Goal: Task Accomplishment & Management: Complete application form

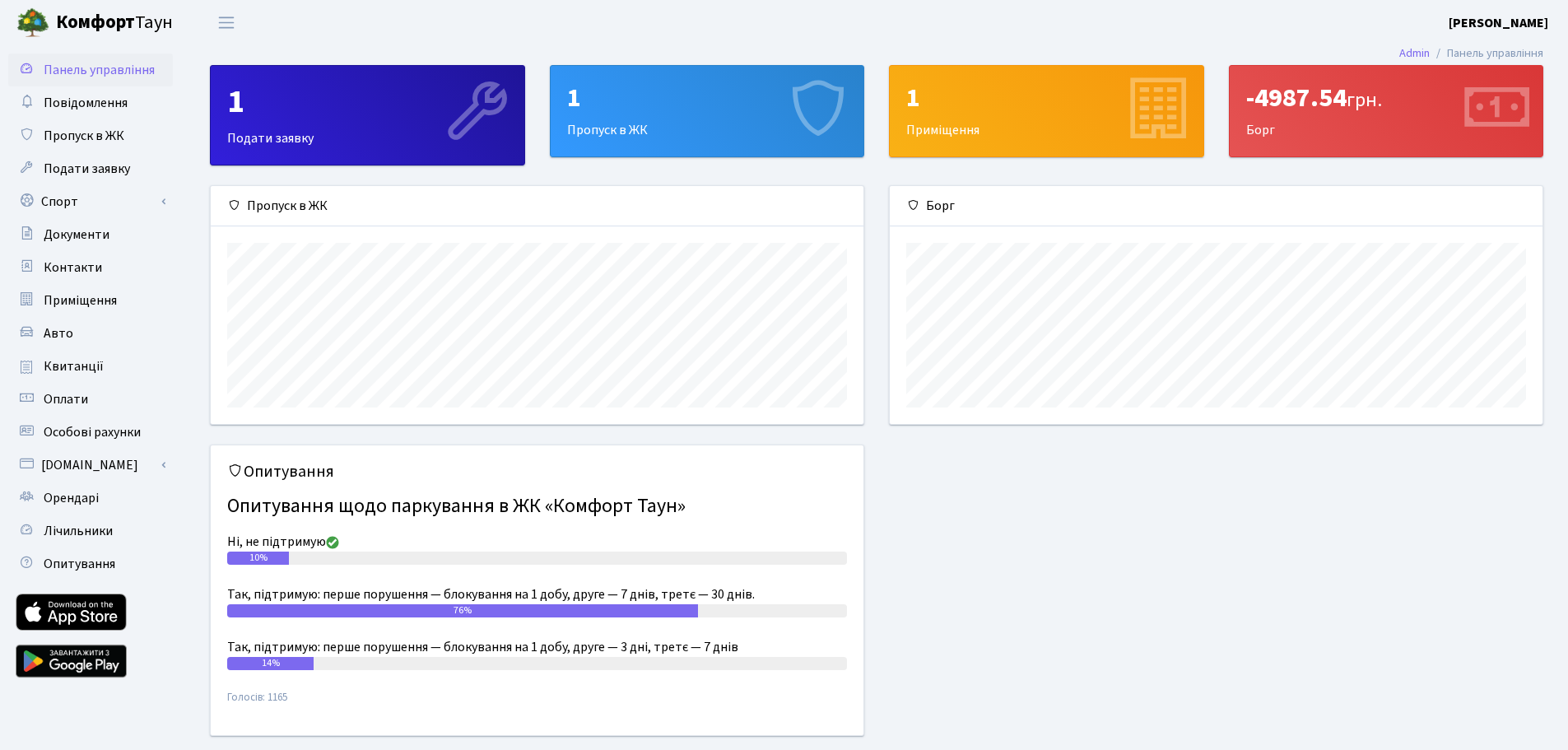
scroll to position [238, 653]
click at [140, 129] on link "Пропуск в ЖК" at bounding box center [91, 136] width 165 height 33
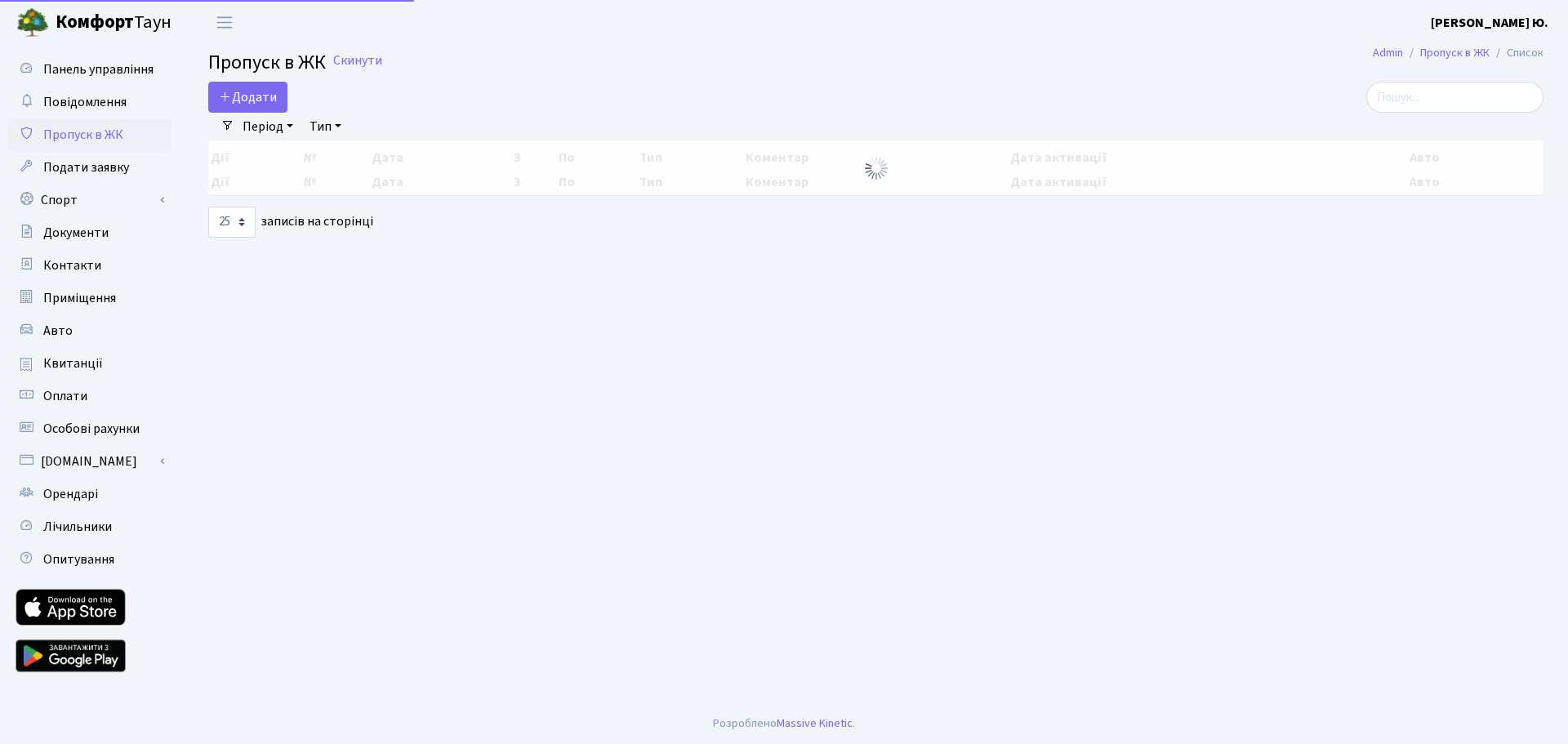
select select "25"
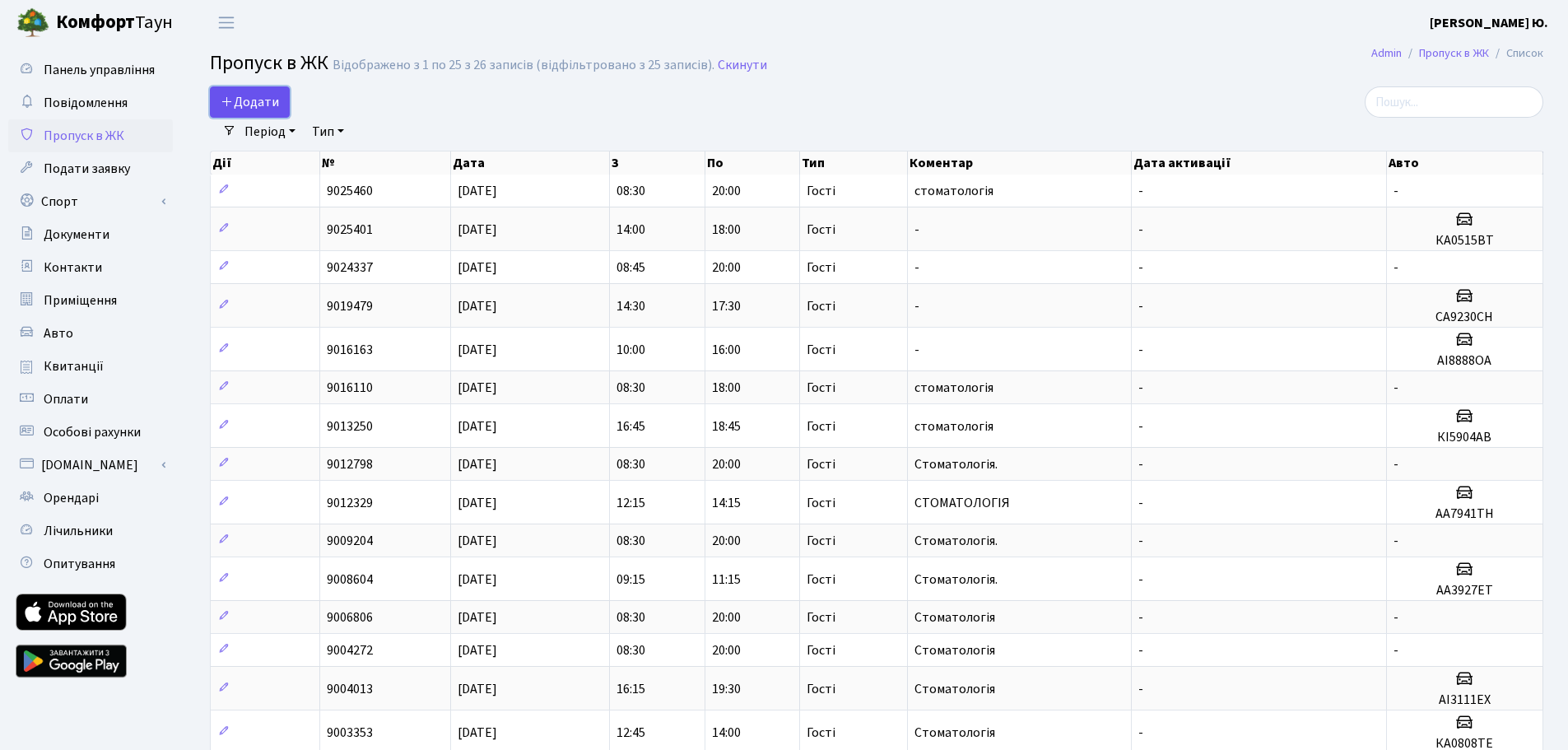
click at [250, 91] on link "Додати" at bounding box center [249, 102] width 80 height 31
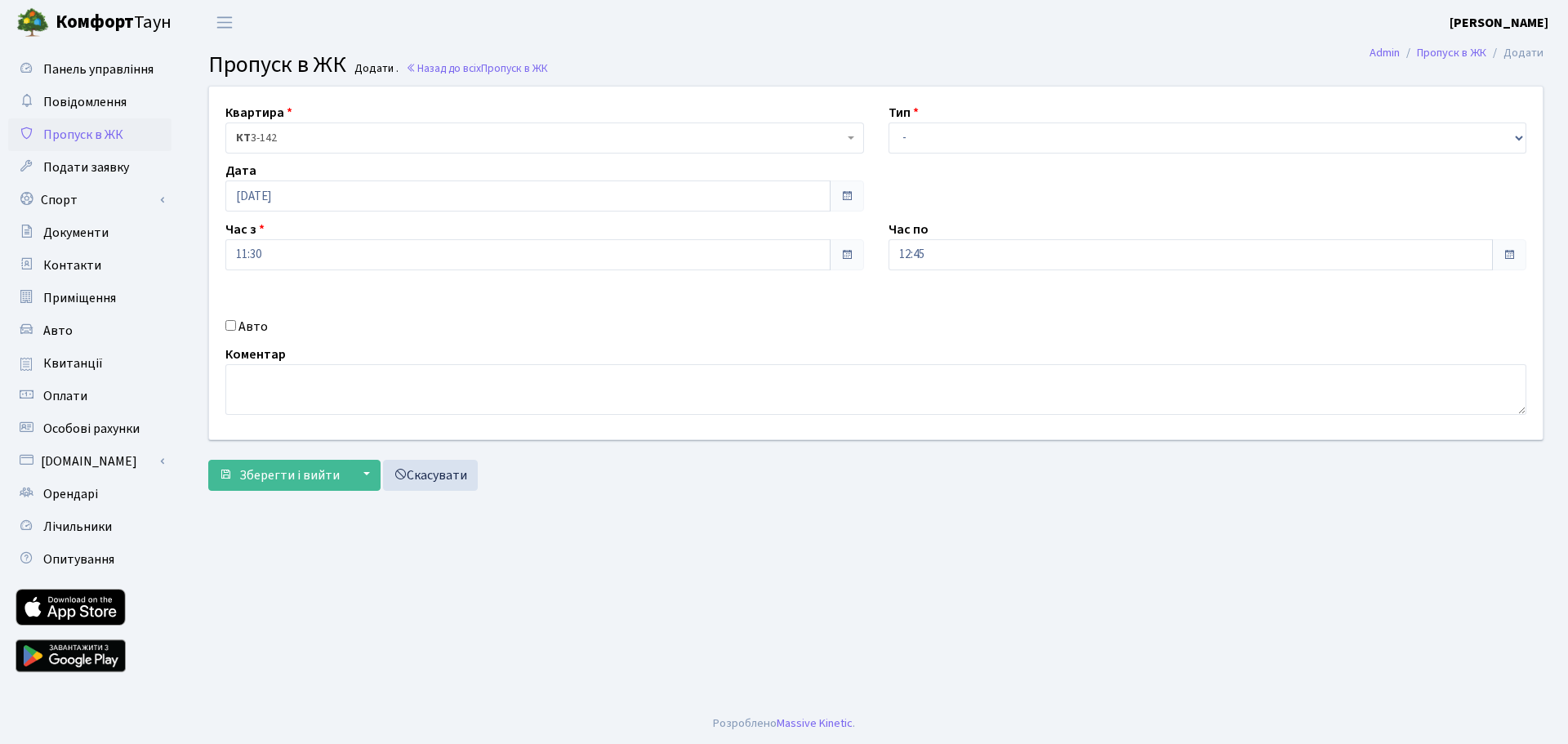
drag, startPoint x: 231, startPoint y: 329, endPoint x: 364, endPoint y: 342, distance: 133.6
click at [233, 330] on input "Авто" at bounding box center [231, 326] width 11 height 11
checkbox input "true"
type input "ВС8193РІ"
drag, startPoint x: 918, startPoint y: 130, endPoint x: 923, endPoint y: 152, distance: 22.6
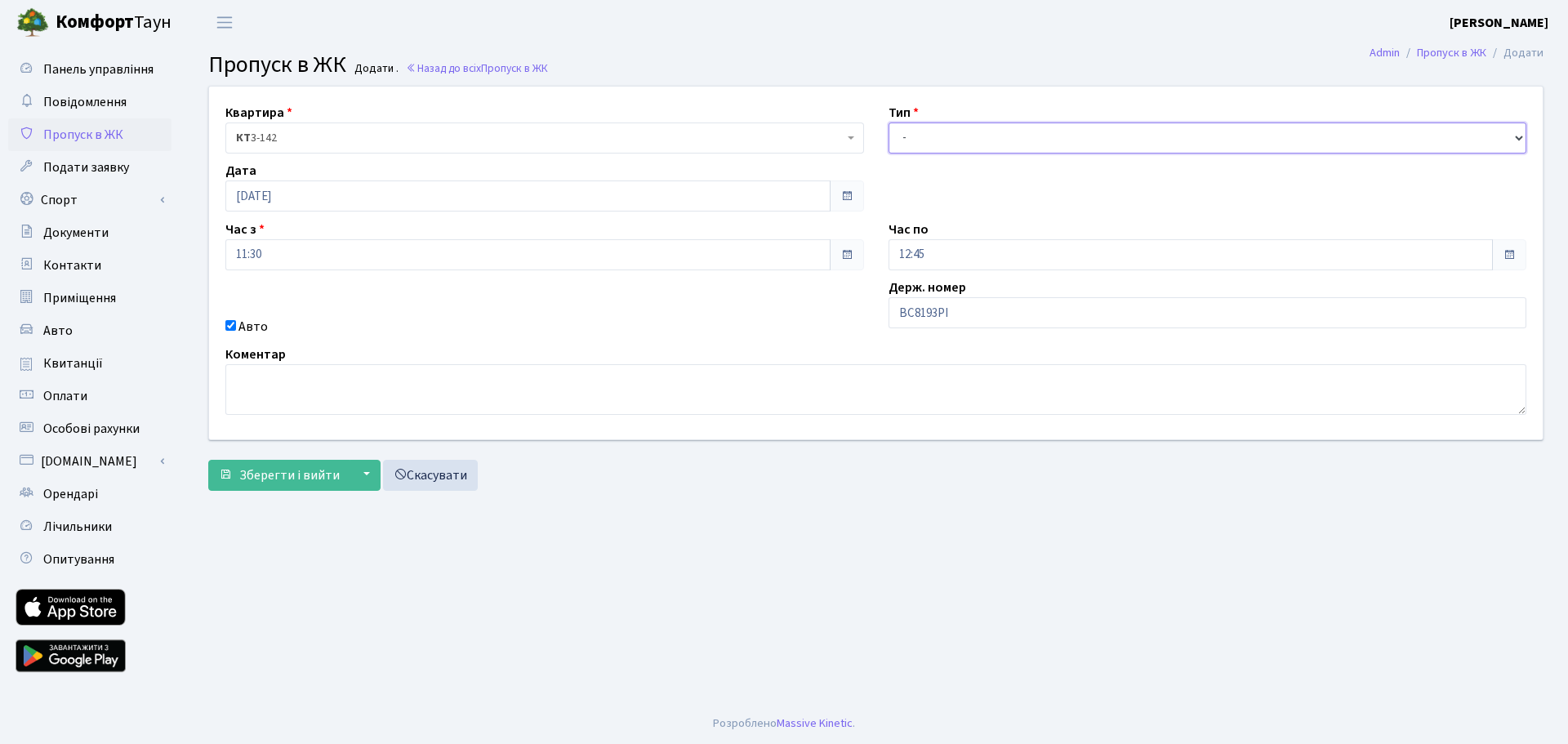
click at [918, 130] on select "- Доставка Таксі Гості Сервіс" at bounding box center [1207, 138] width 638 height 31
select select "3"
click at [888, 123] on select "- Доставка Таксі Гості Сервіс" at bounding box center [1207, 138] width 638 height 31
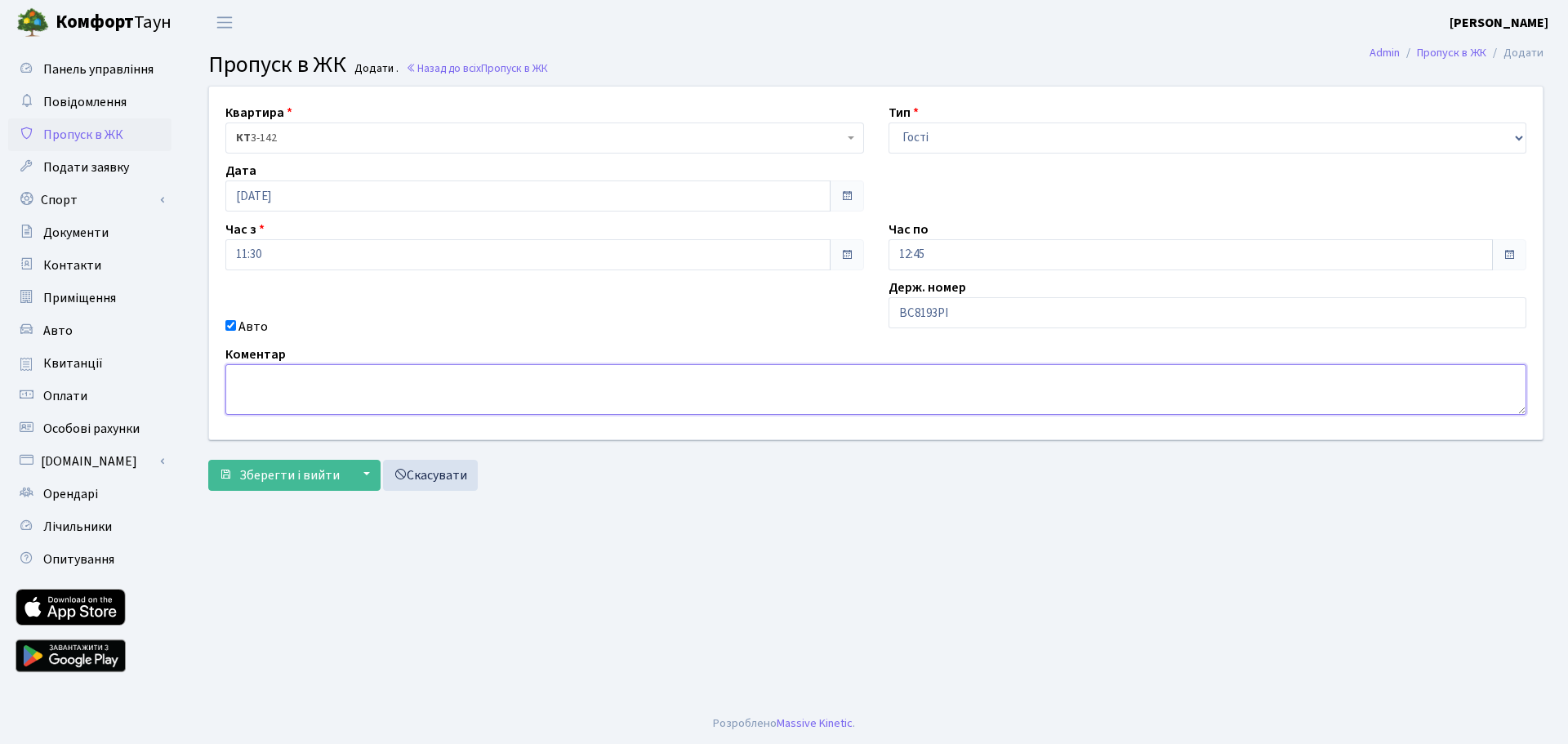
click at [291, 388] on textarea at bounding box center [875, 390] width 1301 height 51
type textarea "Стоматологія"
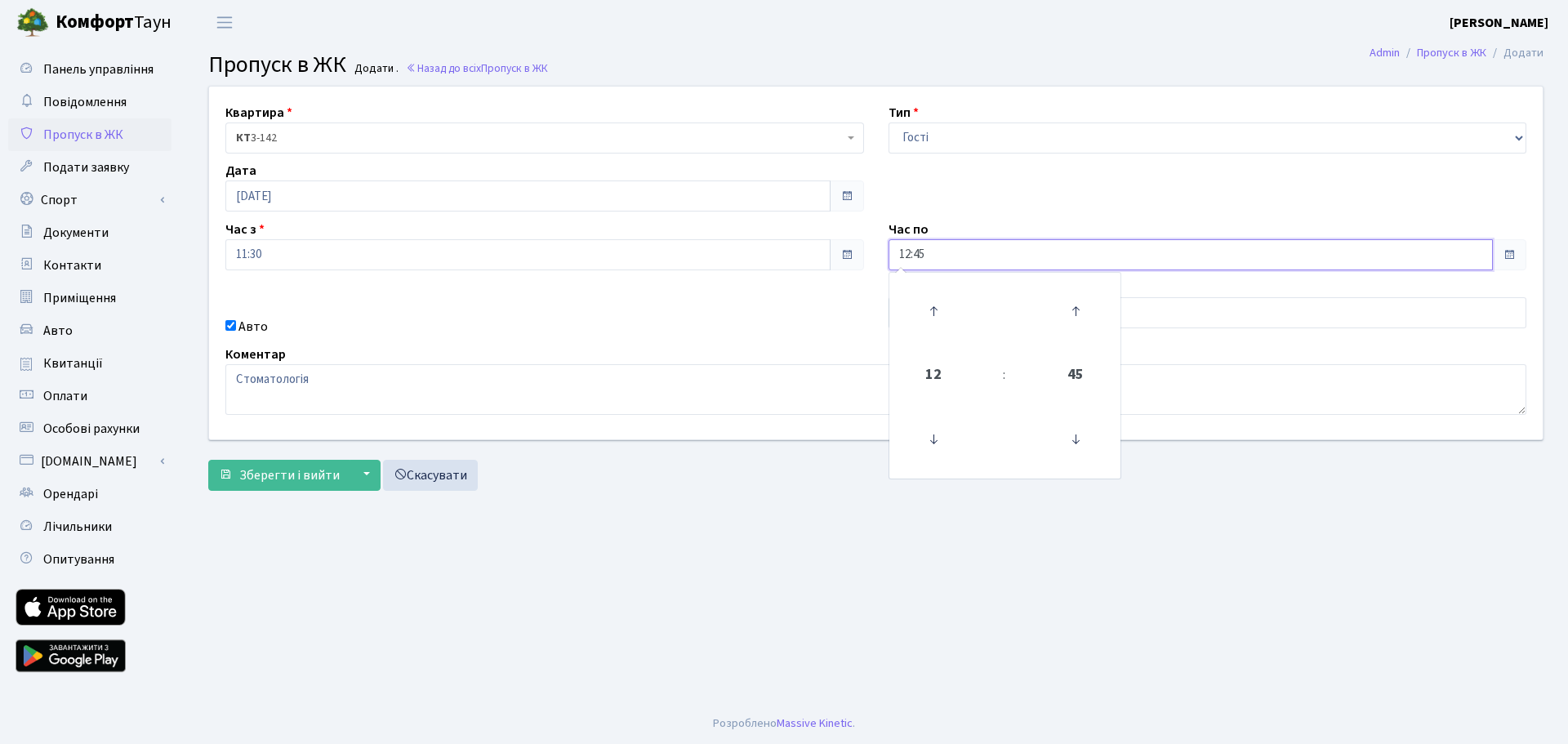
click at [939, 250] on input "12:45" at bounding box center [1190, 254] width 605 height 31
click at [940, 316] on icon at bounding box center [933, 311] width 44 height 45
click at [941, 320] on icon at bounding box center [933, 311] width 44 height 45
type input "14:45"
click at [321, 476] on span "Зберегти і вийти" at bounding box center [289, 475] width 101 height 18
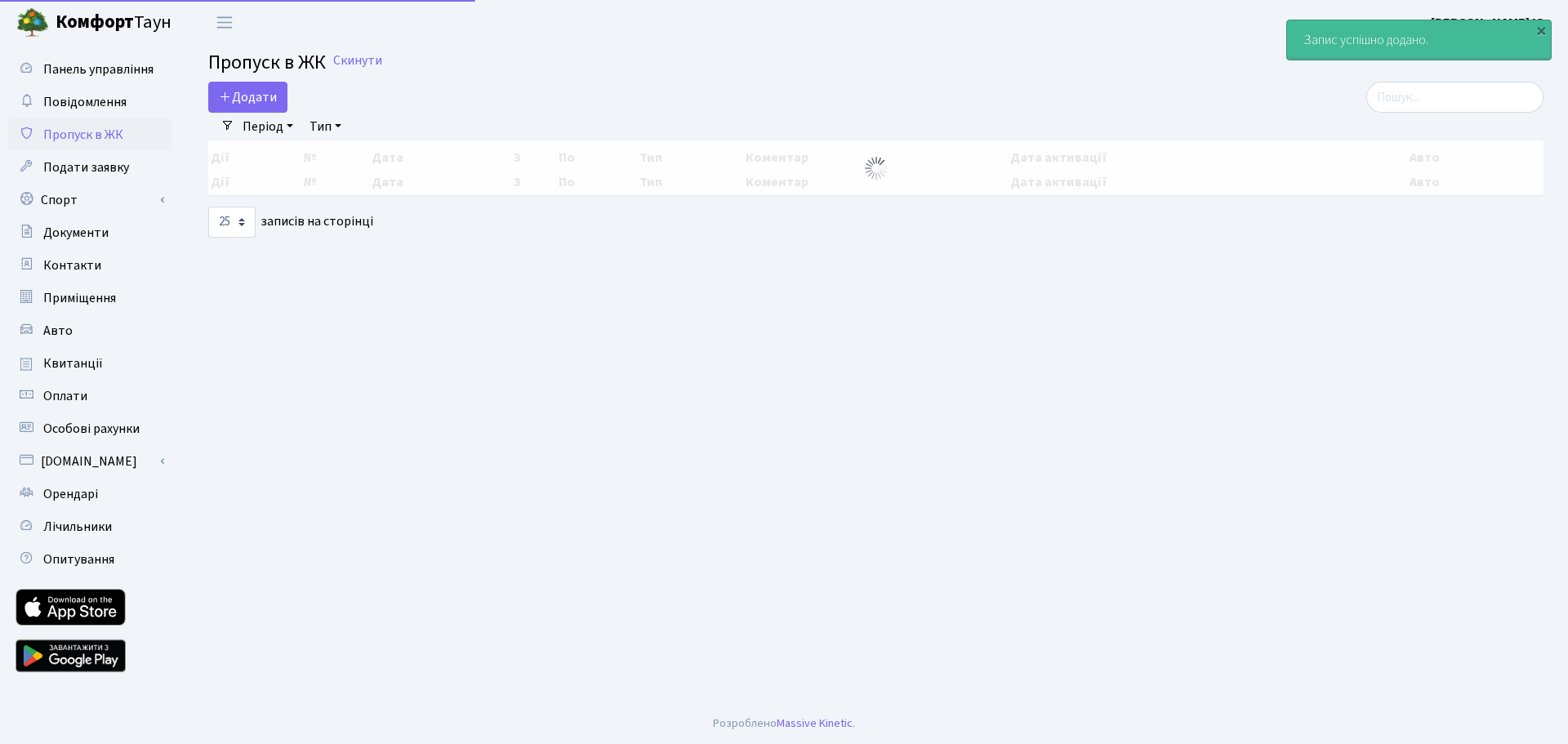
select select "25"
